Goal: Task Accomplishment & Management: Manage account settings

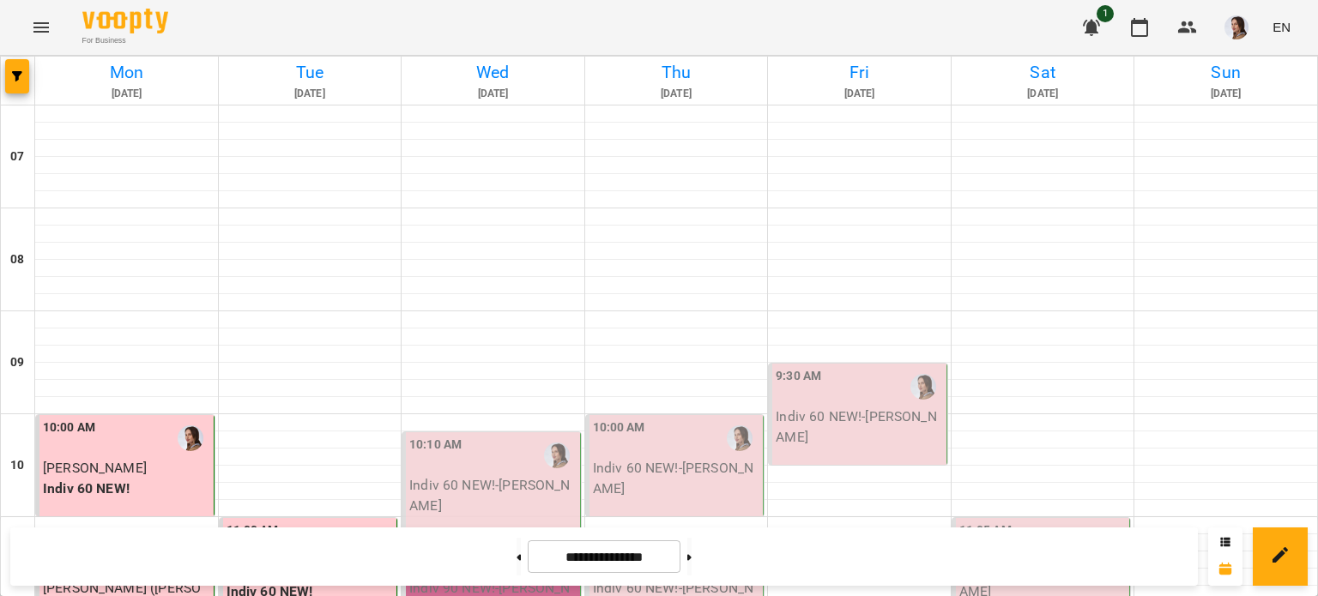
scroll to position [1233, 0]
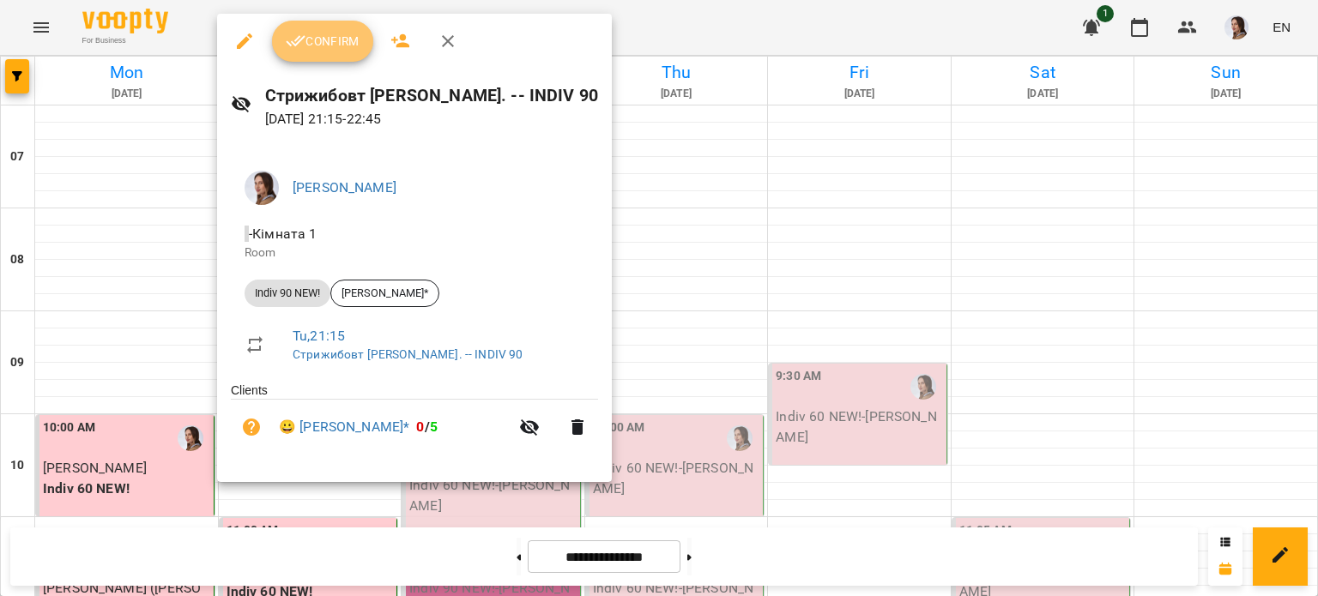
click at [319, 41] on span "Confirm" at bounding box center [323, 41] width 74 height 21
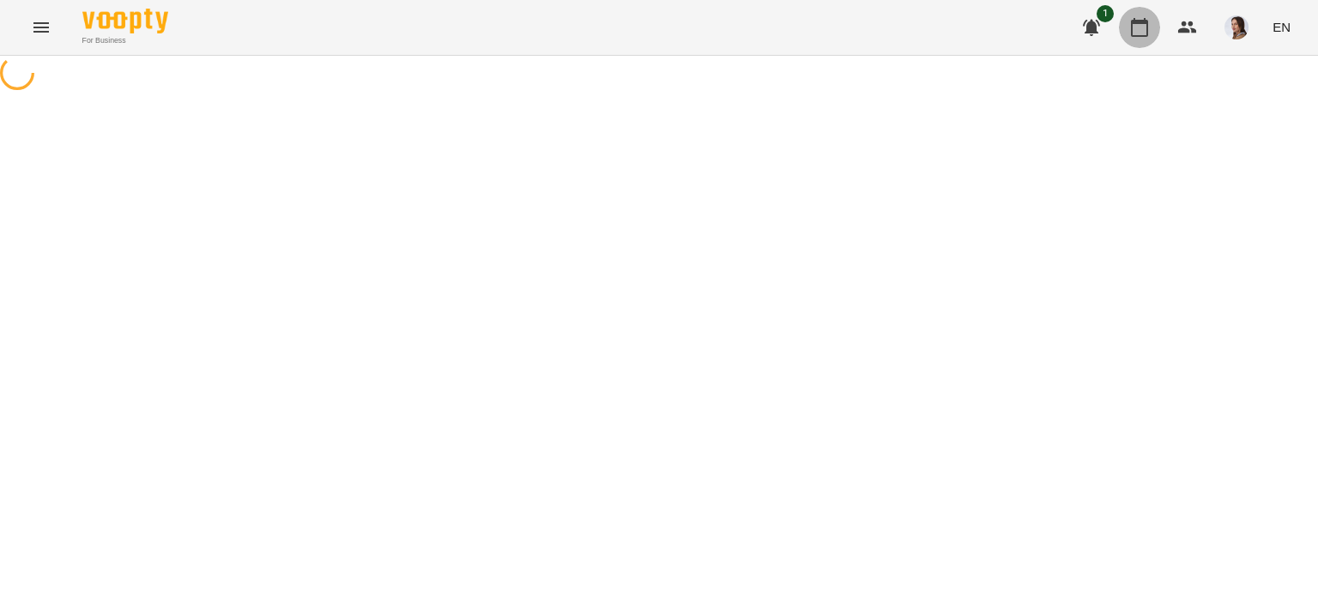
click at [1127, 24] on button "button" at bounding box center [1139, 27] width 41 height 41
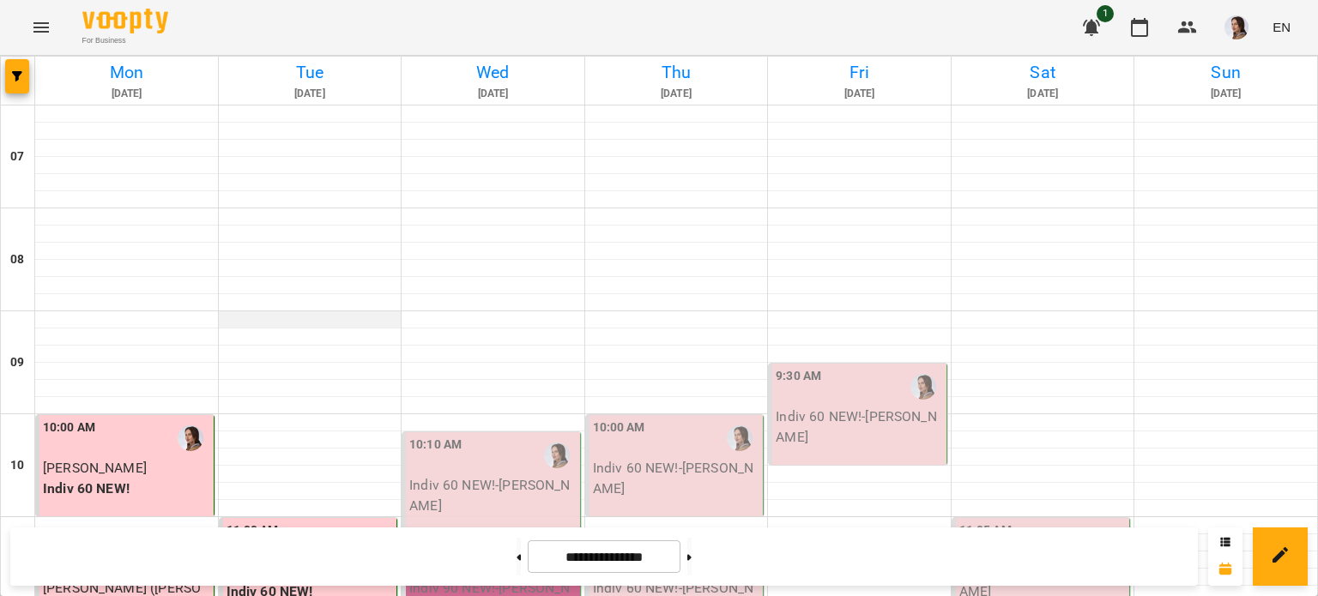
scroll to position [686, 0]
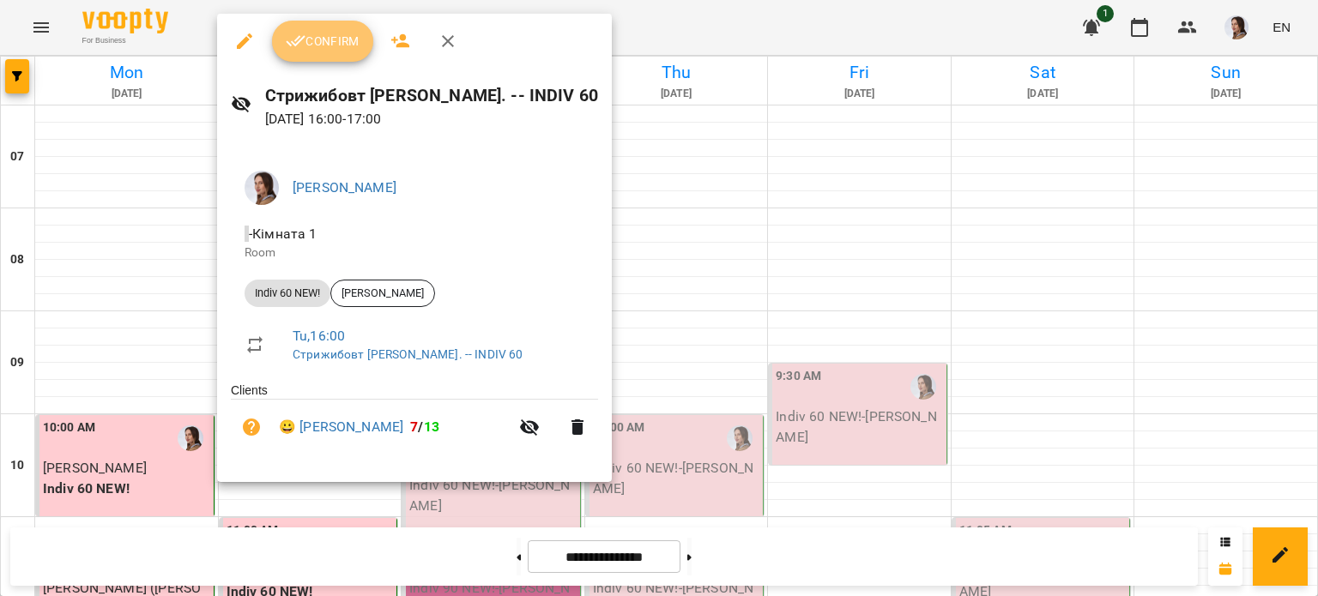
click at [324, 54] on button "Confirm" at bounding box center [322, 41] width 101 height 41
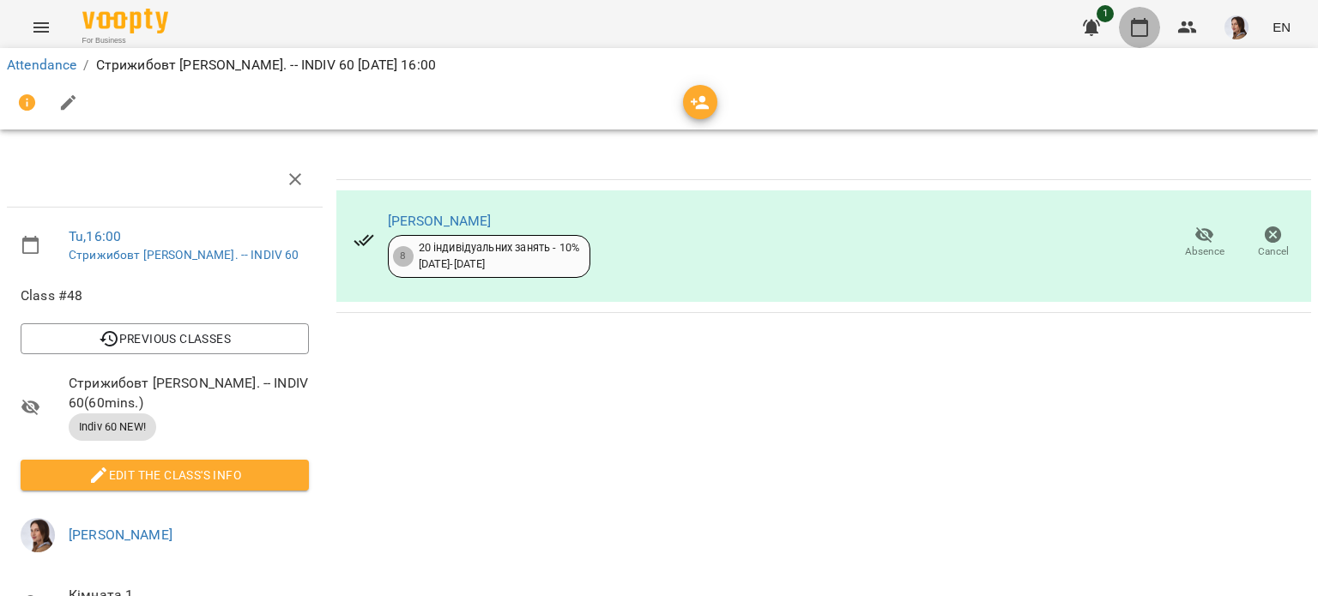
click at [1139, 24] on icon "button" at bounding box center [1139, 27] width 21 height 21
